Goal: Task Accomplishment & Management: Complete application form

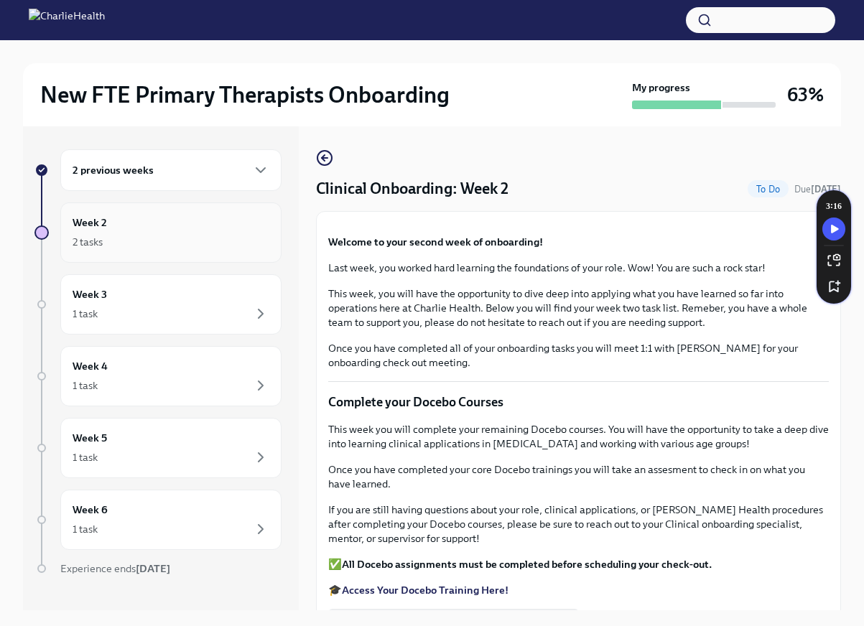
click at [178, 240] on div "2 tasks" at bounding box center [171, 241] width 197 height 17
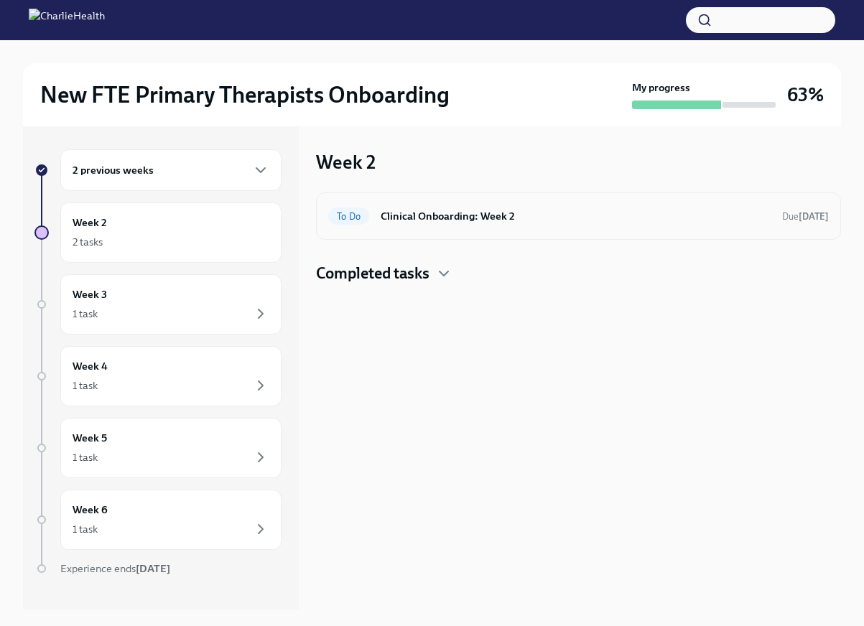
click at [427, 228] on div "To Do Clinical Onboarding: Week 2 Due [DATE]" at bounding box center [578, 215] width 525 height 47
click at [353, 215] on span "To Do" at bounding box center [348, 216] width 41 height 11
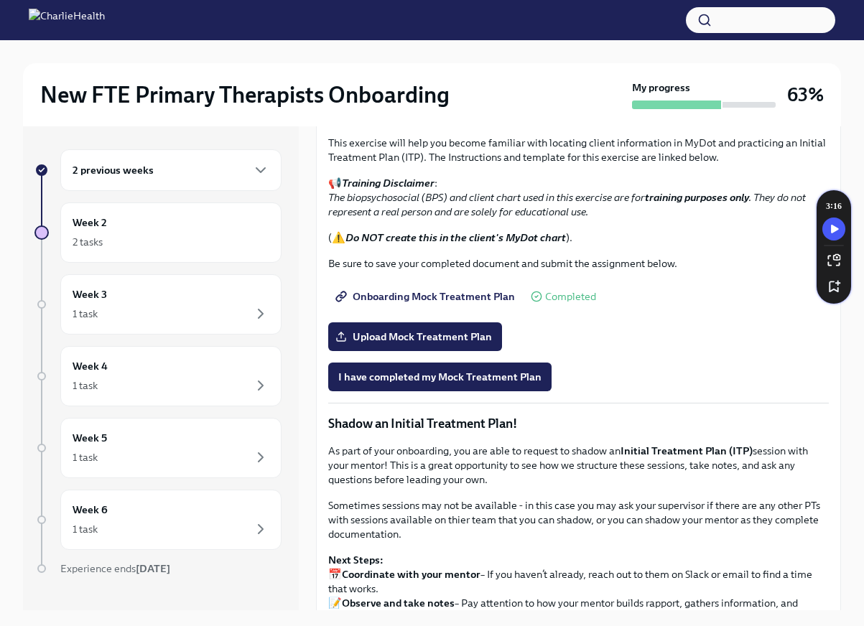
scroll to position [933, 0]
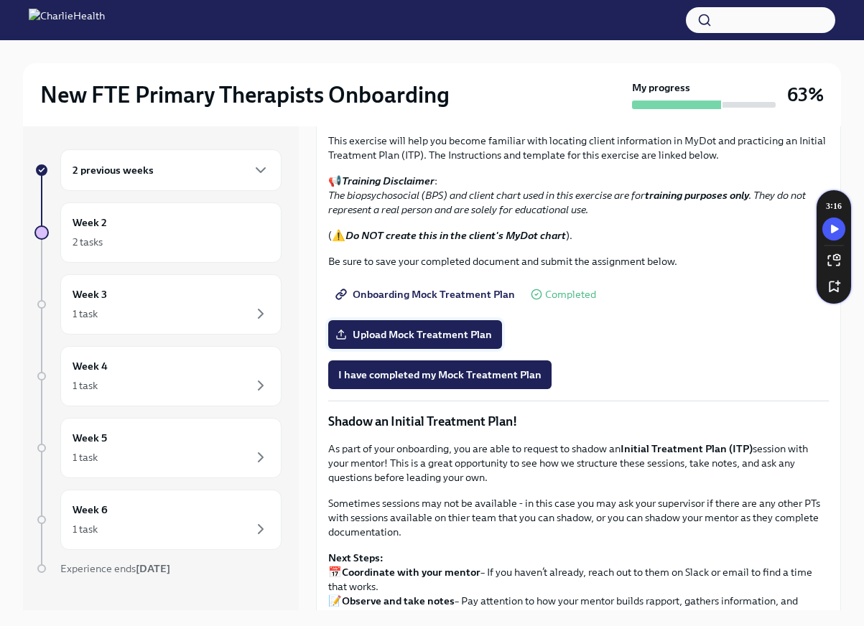
click at [451, 342] on span "Upload Mock Treatment Plan" at bounding box center [415, 334] width 154 height 14
click at [0, 0] on input "Upload Mock Treatment Plan" at bounding box center [0, 0] width 0 height 0
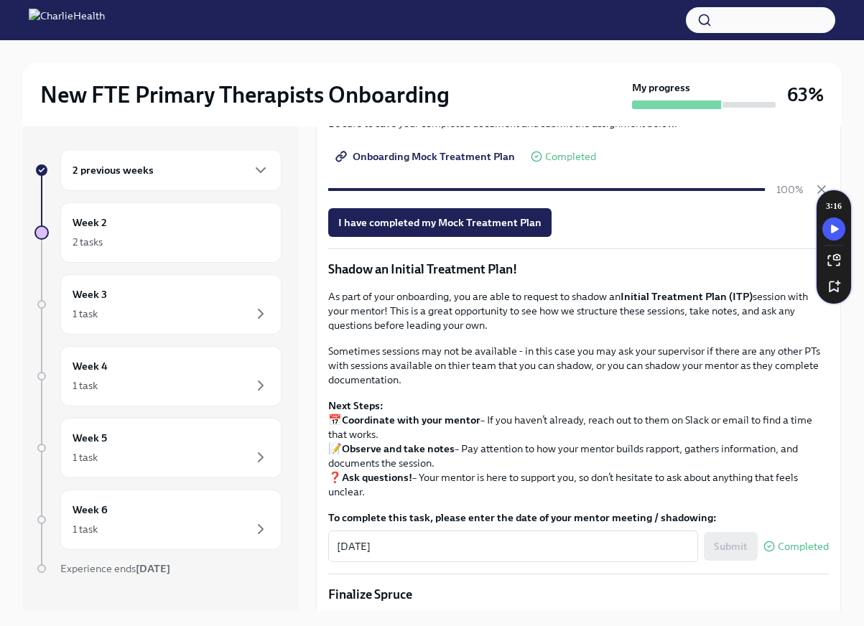
scroll to position [1220, 0]
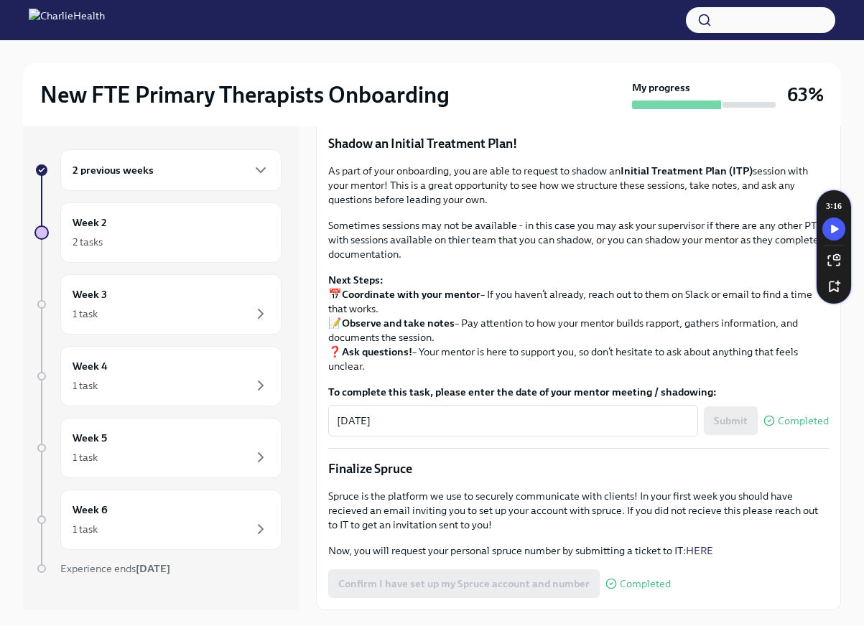
click at [477, 104] on span "I have completed my Mock Treatment Plan" at bounding box center [439, 97] width 203 height 14
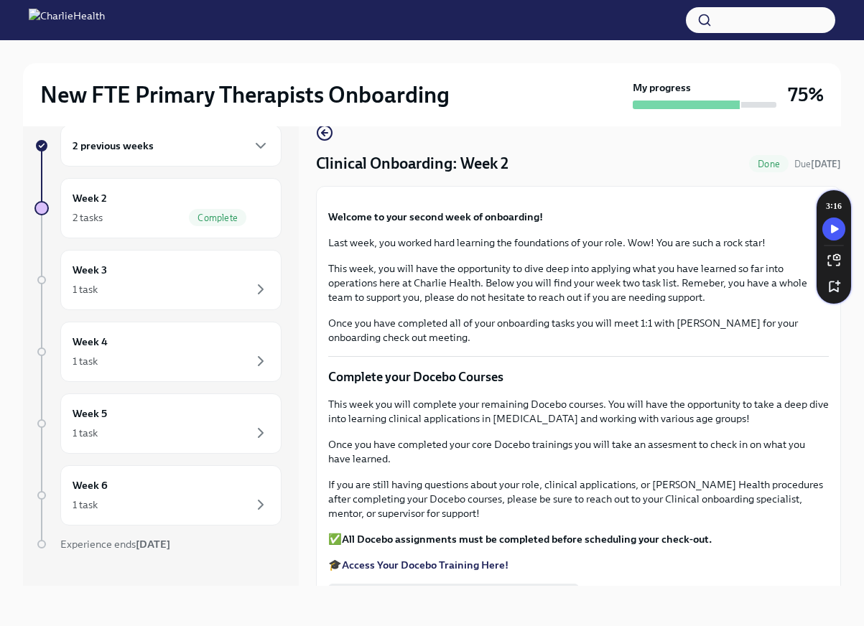
scroll to position [0, 0]
click at [177, 219] on div "2 tasks Complete" at bounding box center [171, 217] width 197 height 17
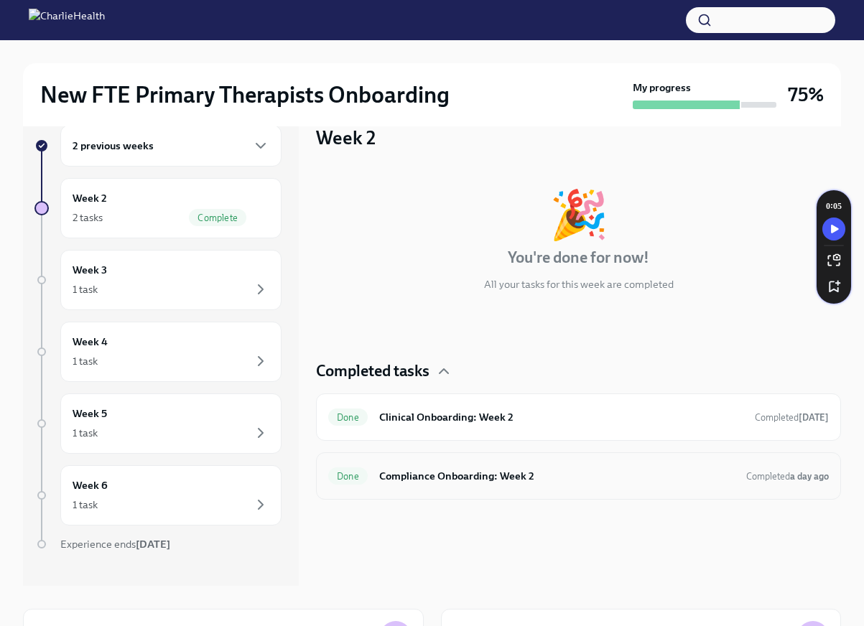
click at [542, 472] on h6 "Compliance Onboarding: Week 2" at bounding box center [556, 476] width 355 height 16
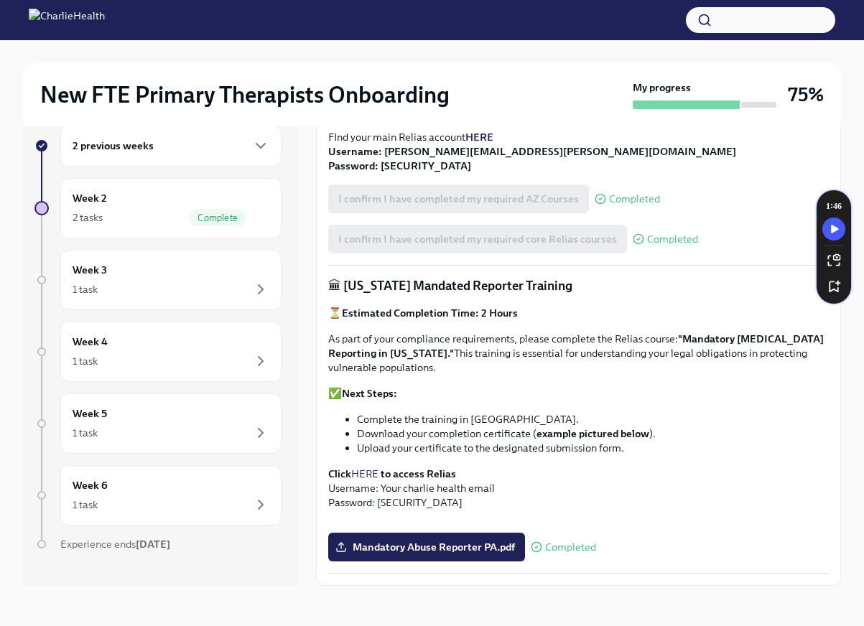
scroll to position [861, 0]
click at [121, 218] on div "2 tasks Complete" at bounding box center [171, 217] width 197 height 17
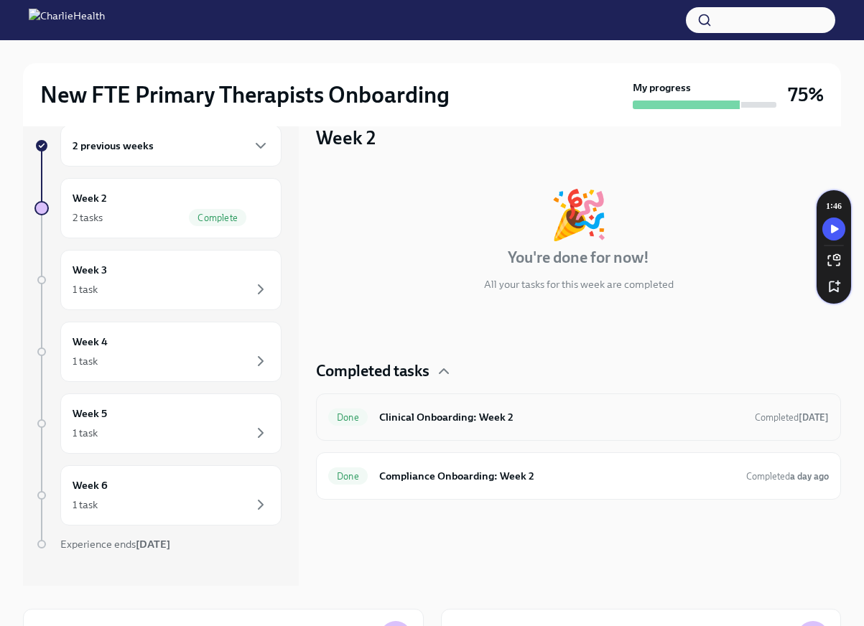
click at [518, 426] on div "Done Clinical Onboarding: Week 2 Completed [DATE]" at bounding box center [578, 417] width 500 height 23
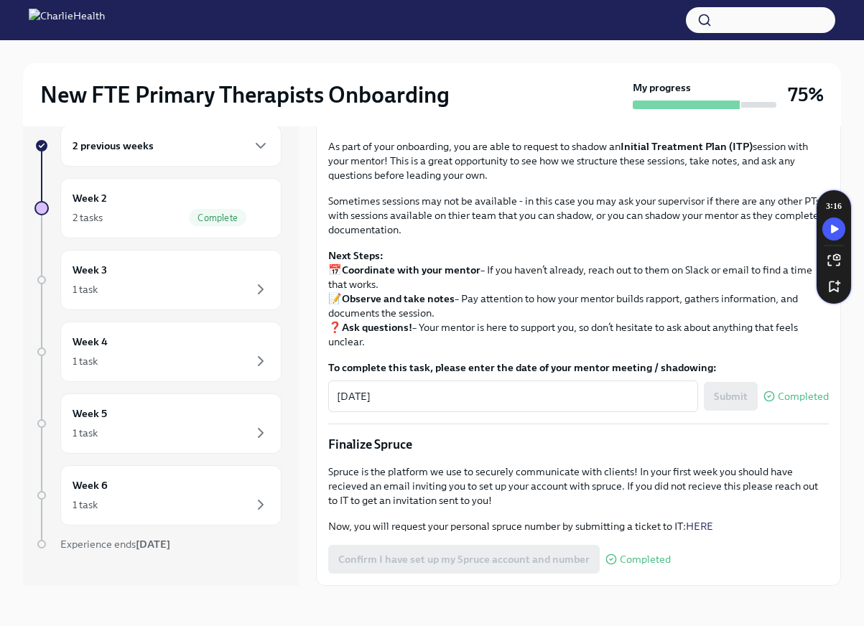
scroll to position [1447, 0]
click at [127, 202] on div "Week 2 2 tasks Complete" at bounding box center [171, 208] width 197 height 36
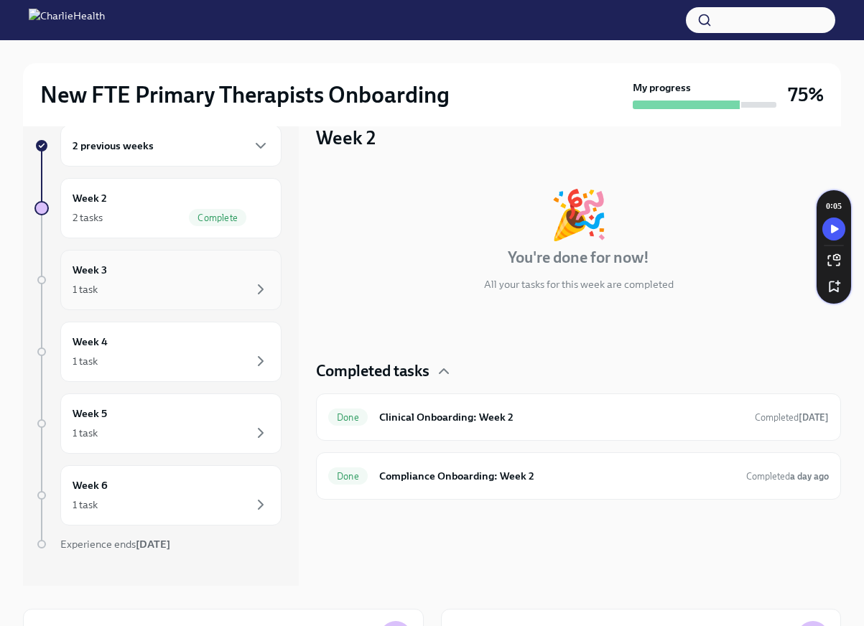
click at [186, 294] on div "1 task" at bounding box center [171, 289] width 197 height 17
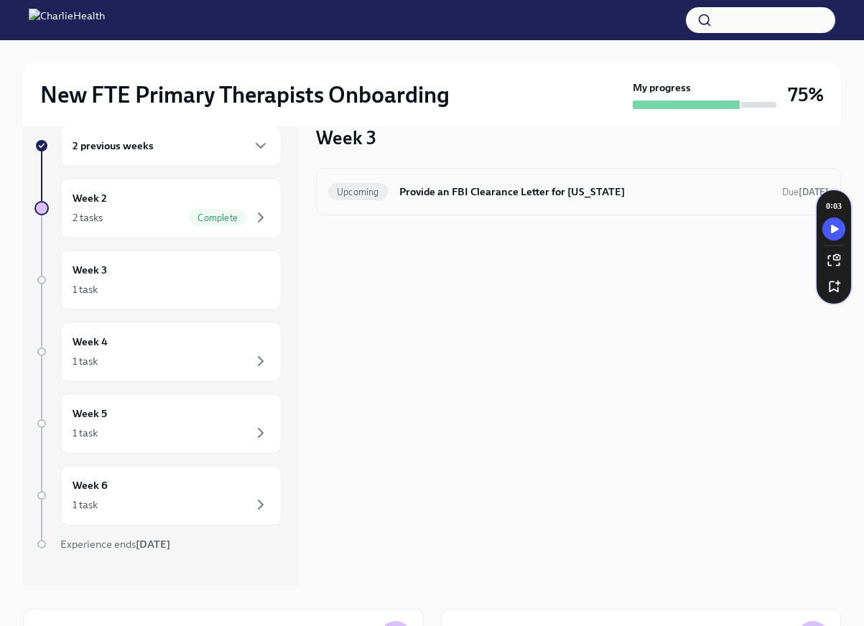
click at [482, 197] on h6 "Provide an FBI Clearance Letter for [US_STATE]" at bounding box center [584, 192] width 371 height 16
